Goal: Book appointment/travel/reservation

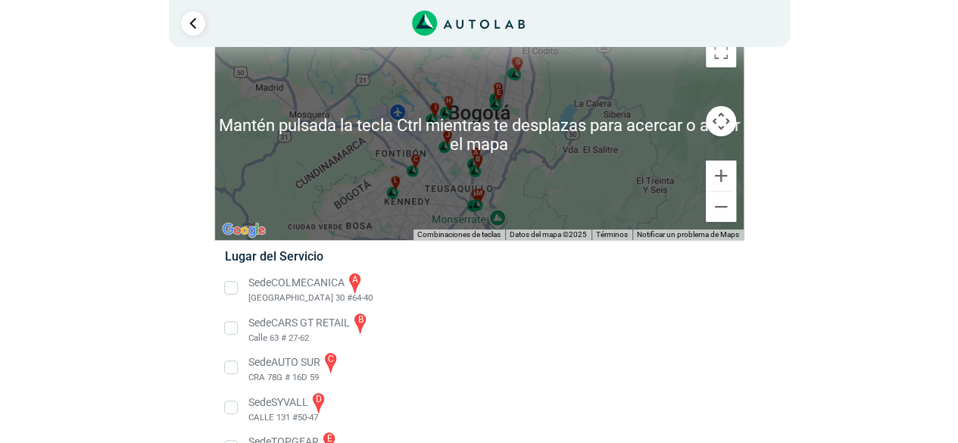
scroll to position [151, 0]
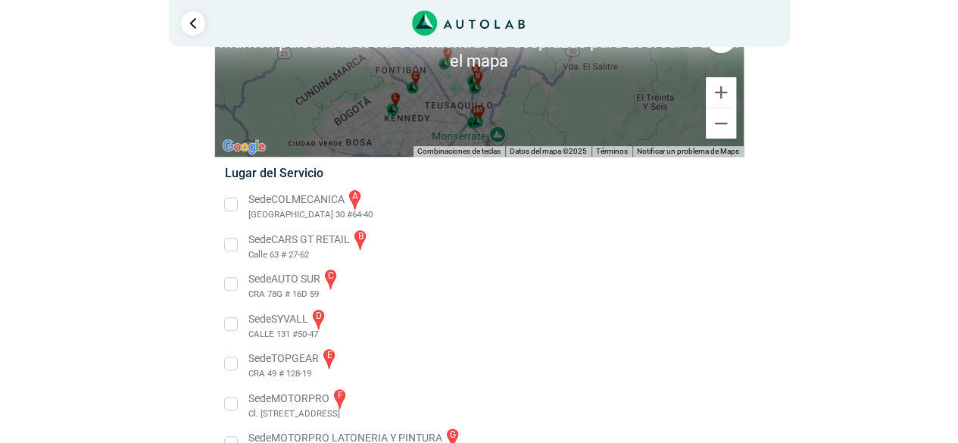
click at [278, 204] on li "Sede COLMECANICA a [GEOGRAPHIC_DATA] 30 #64-40" at bounding box center [479, 205] width 531 height 34
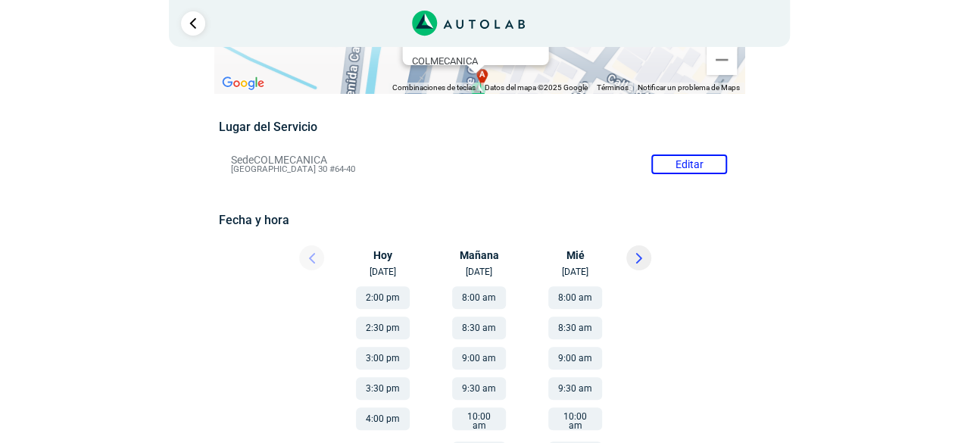
scroll to position [151, 0]
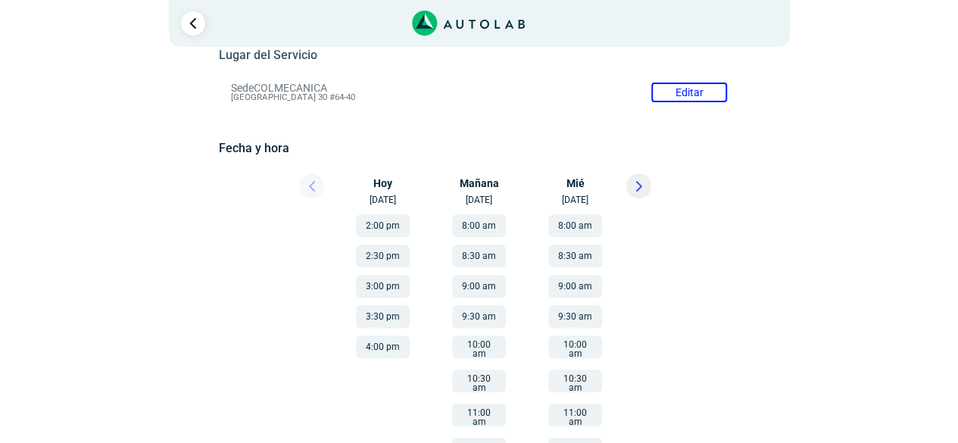
click at [400, 222] on button "2:00 pm" at bounding box center [383, 225] width 54 height 23
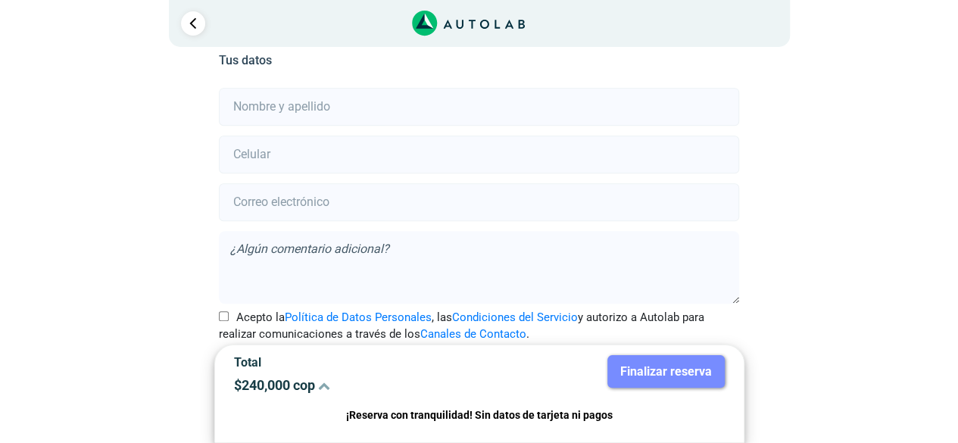
scroll to position [379, 0]
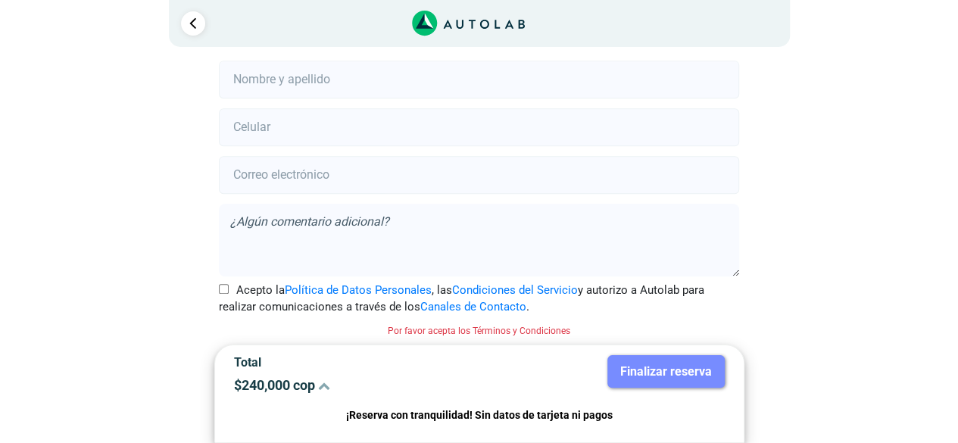
click at [226, 294] on label "Acepto la Política de Datos Personales , las Condiciones del Servicio y autoriz…" at bounding box center [479, 299] width 520 height 34
click at [226, 294] on input "Acepto la Política de Datos Personales , las Condiciones del Servicio y autoriz…" at bounding box center [224, 289] width 10 height 10
checkbox input "true"
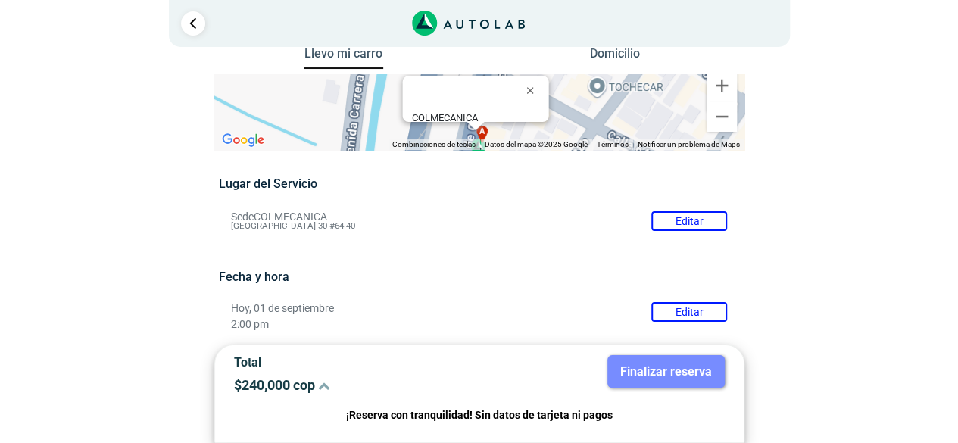
scroll to position [0, 0]
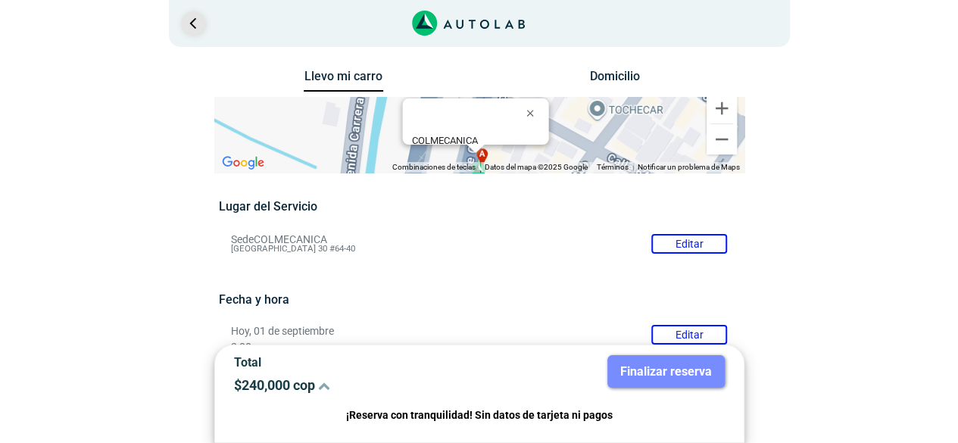
click at [199, 32] on link "Ir al paso anterior" at bounding box center [193, 23] width 24 height 24
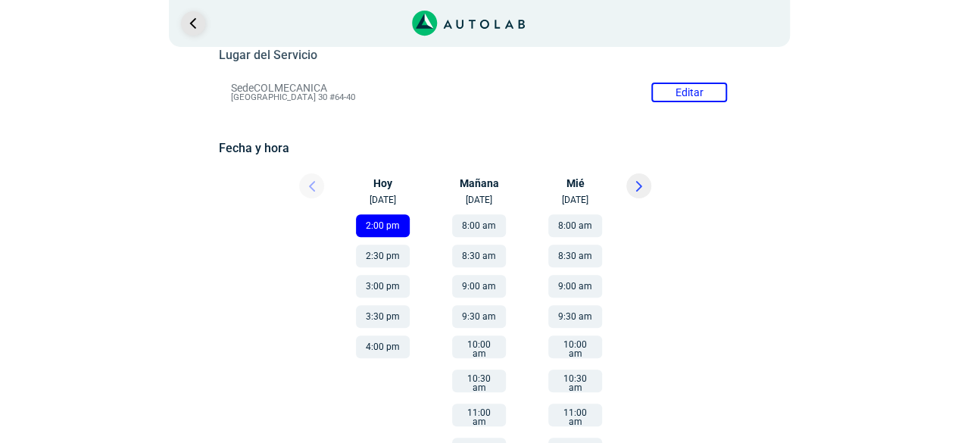
click at [197, 29] on link "Ir al paso anterior" at bounding box center [193, 23] width 24 height 24
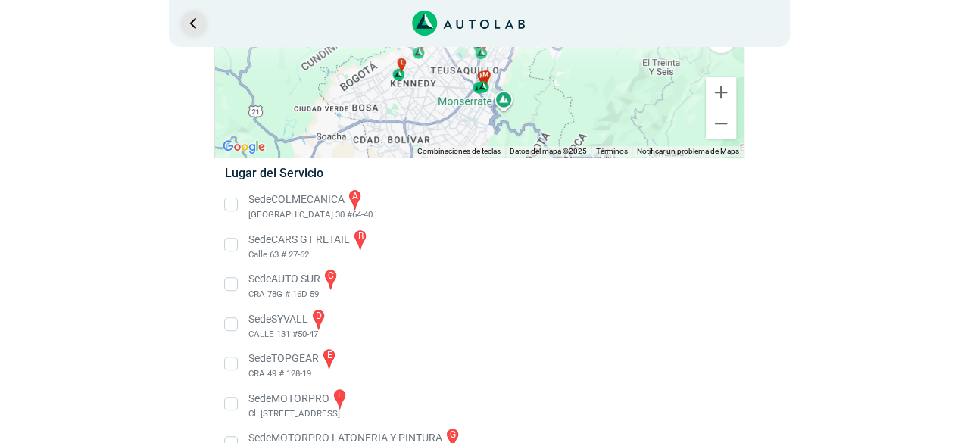
click at [192, 27] on link "Ir al paso anterior" at bounding box center [193, 23] width 24 height 24
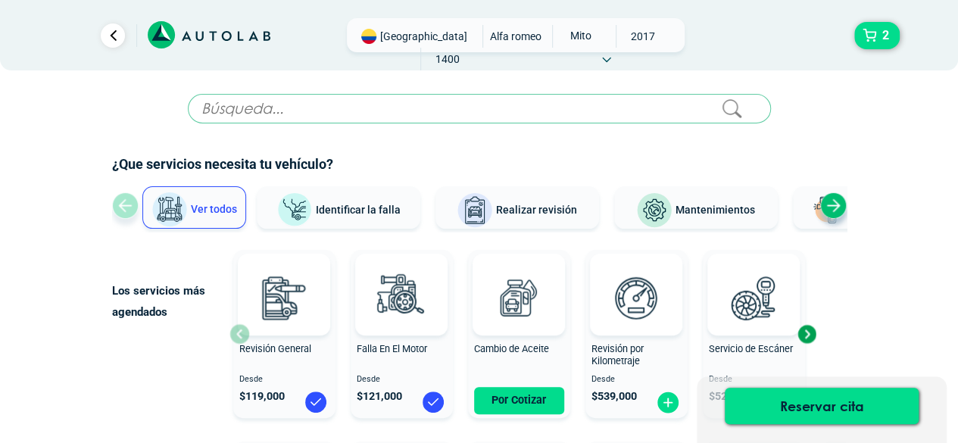
drag, startPoint x: 192, startPoint y: 27, endPoint x: 574, endPoint y: 84, distance: 386.8
click at [192, 27] on icon at bounding box center [209, 35] width 123 height 28
click at [164, 48] on icon at bounding box center [209, 35] width 123 height 28
click at [118, 41] on link "Ir al paso anterior" at bounding box center [113, 35] width 24 height 24
click at [223, 36] on icon at bounding box center [227, 36] width 10 height 10
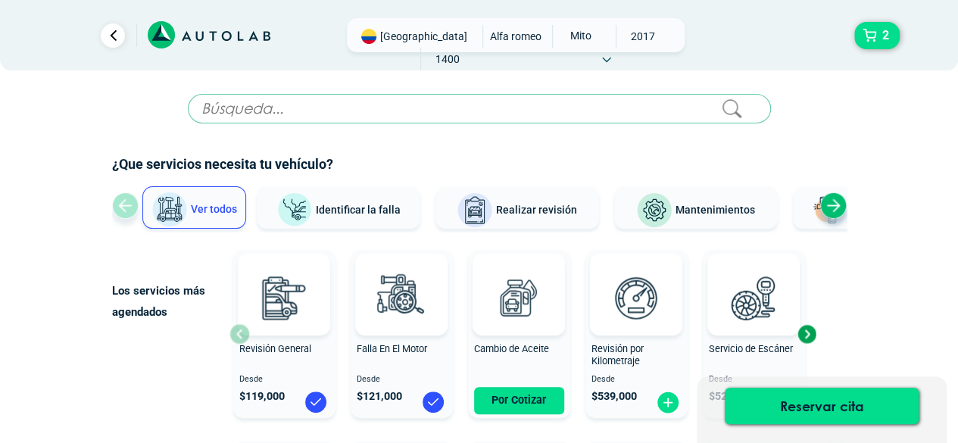
click at [186, 37] on icon at bounding box center [209, 35] width 123 height 28
click at [224, 42] on icon at bounding box center [209, 35] width 123 height 28
